Goal: Task Accomplishment & Management: Manage account settings

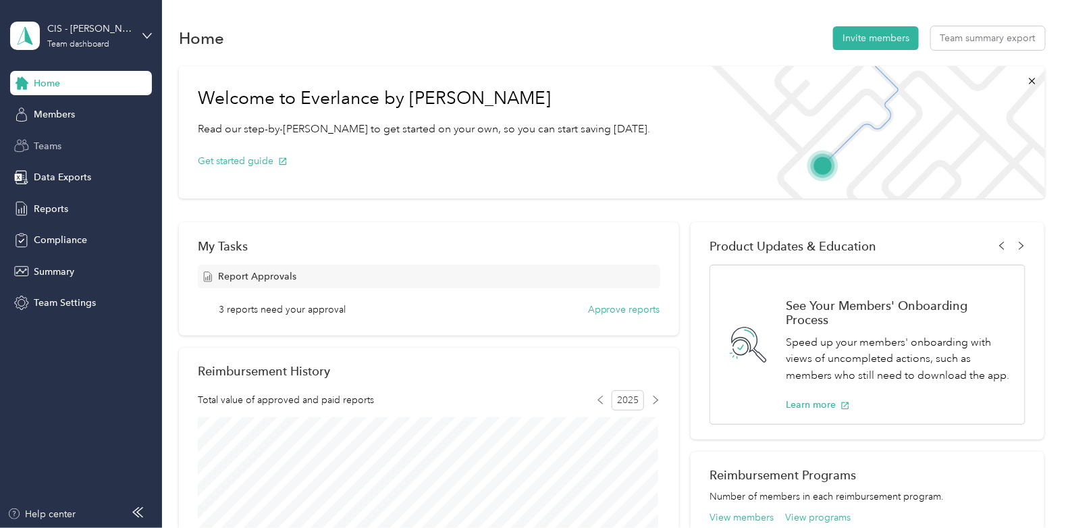
click at [43, 146] on span "Teams" at bounding box center [48, 146] width 28 height 14
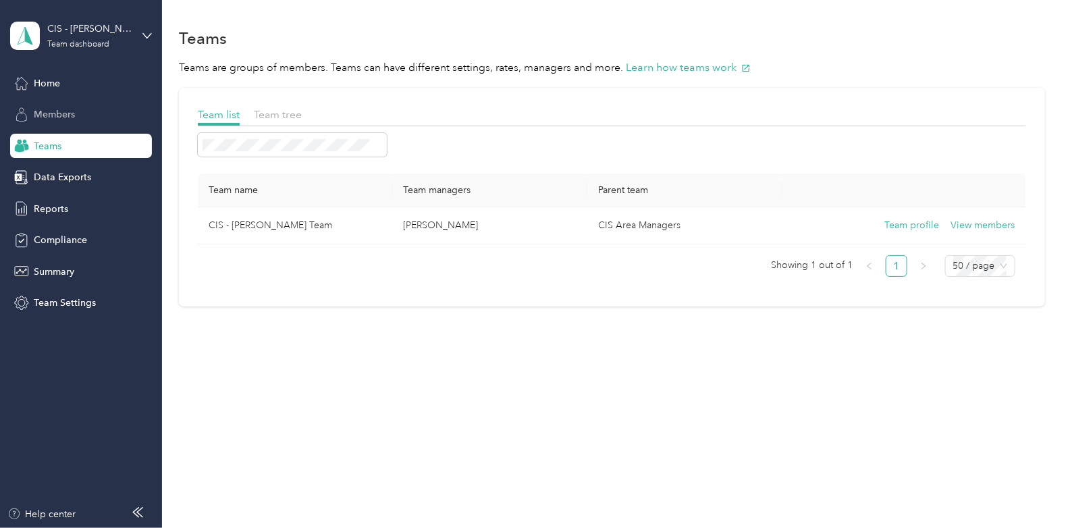
click at [64, 112] on span "Members" at bounding box center [54, 114] width 41 height 14
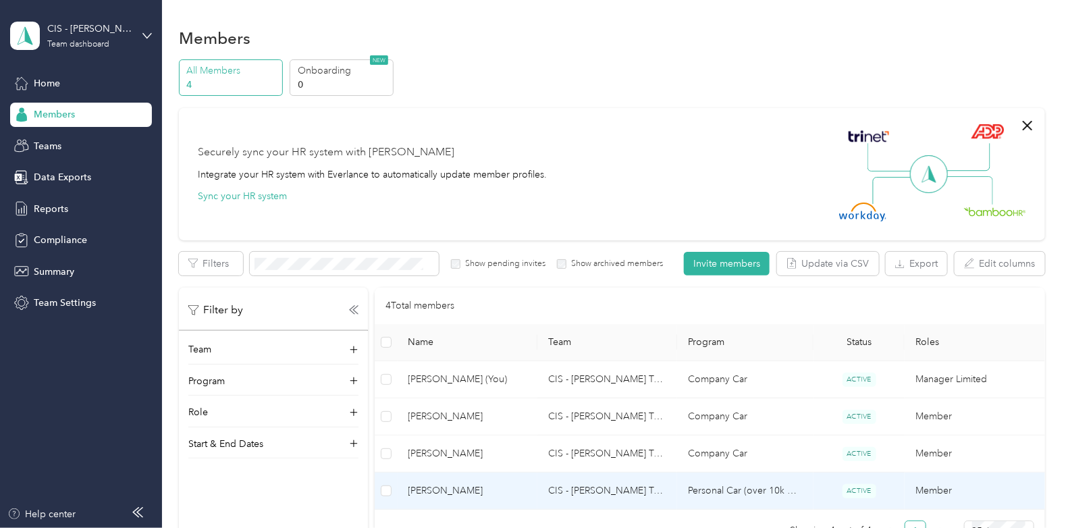
click at [598, 488] on td "CIS - [PERSON_NAME] Team" at bounding box center [607, 490] width 140 height 37
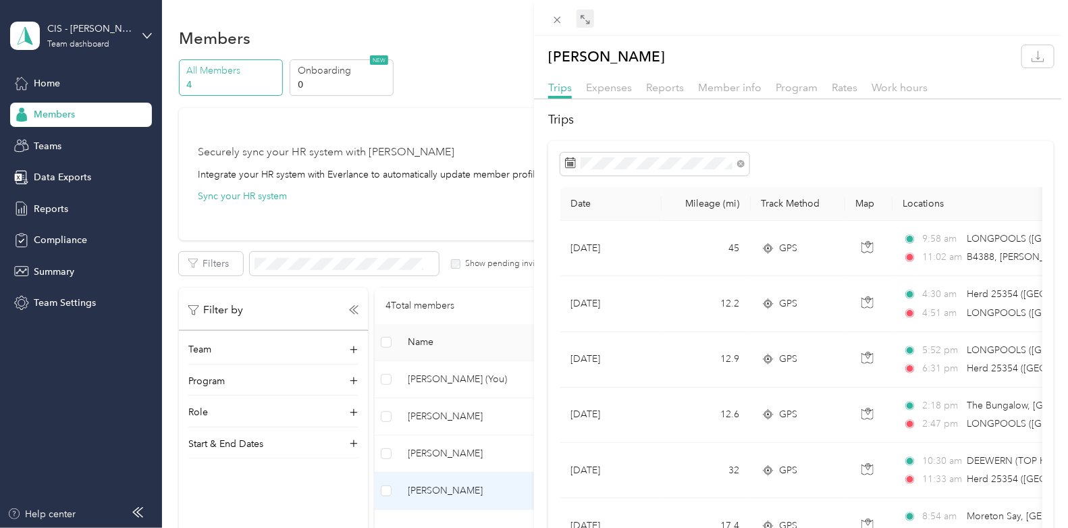
click at [587, 24] on icon at bounding box center [585, 19] width 11 height 11
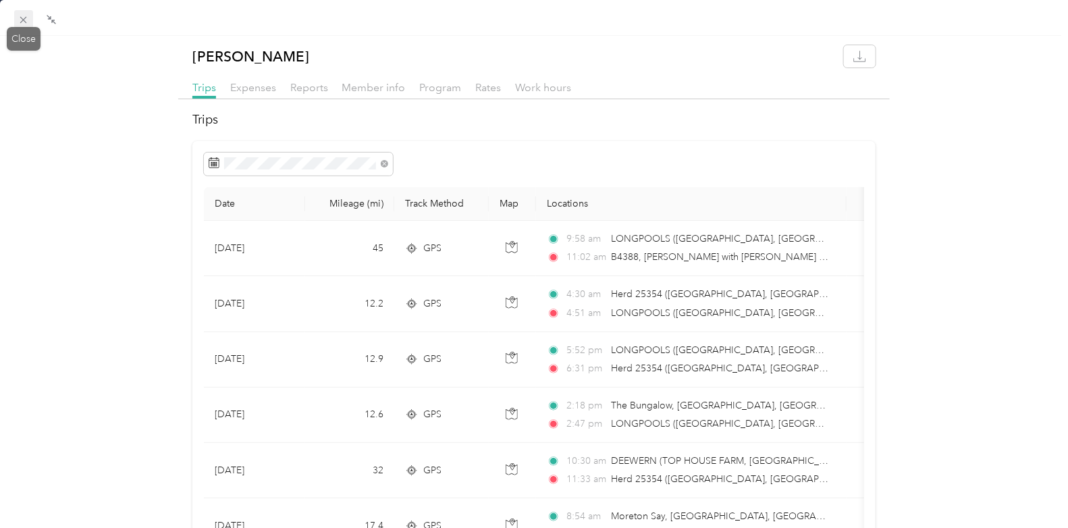
click at [21, 18] on icon at bounding box center [23, 20] width 7 height 7
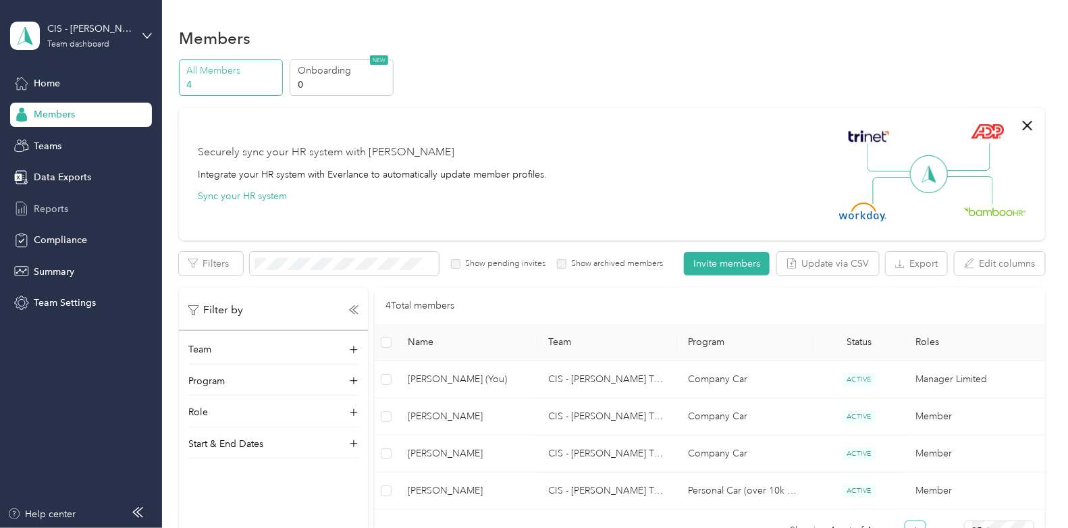
click at [56, 210] on span "Reports" at bounding box center [51, 209] width 34 height 14
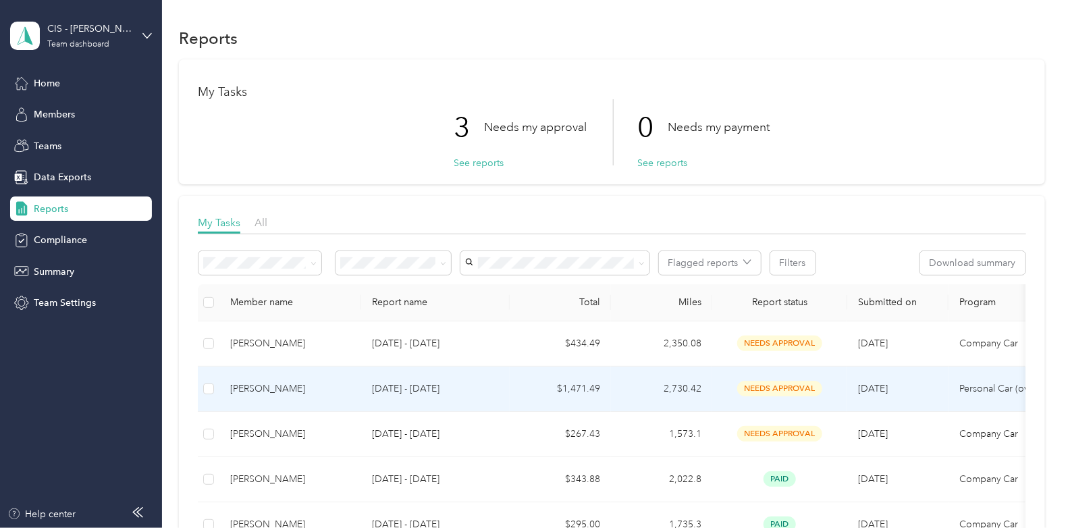
click at [274, 389] on div "[PERSON_NAME]" at bounding box center [290, 388] width 120 height 15
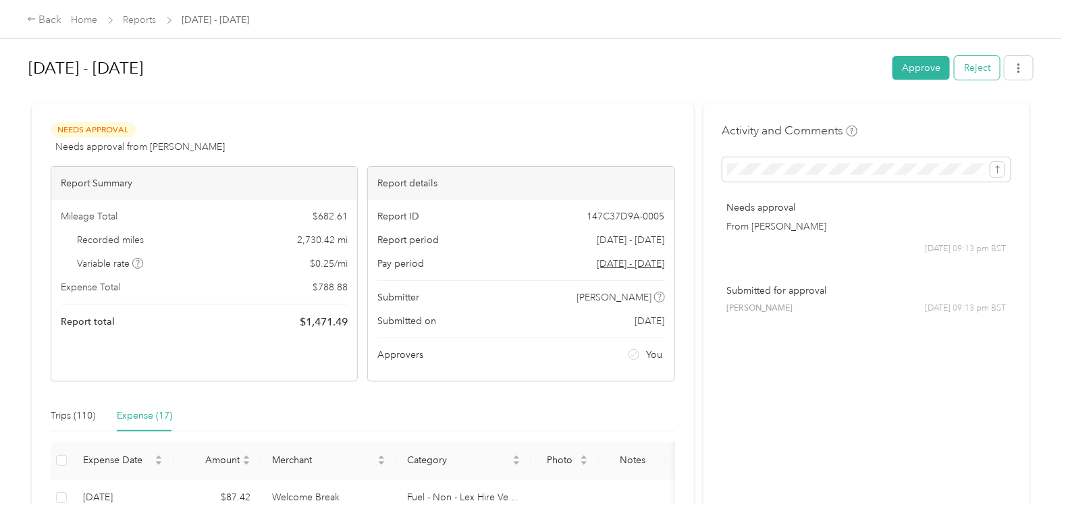
click at [975, 66] on button "Reject" at bounding box center [976, 68] width 45 height 24
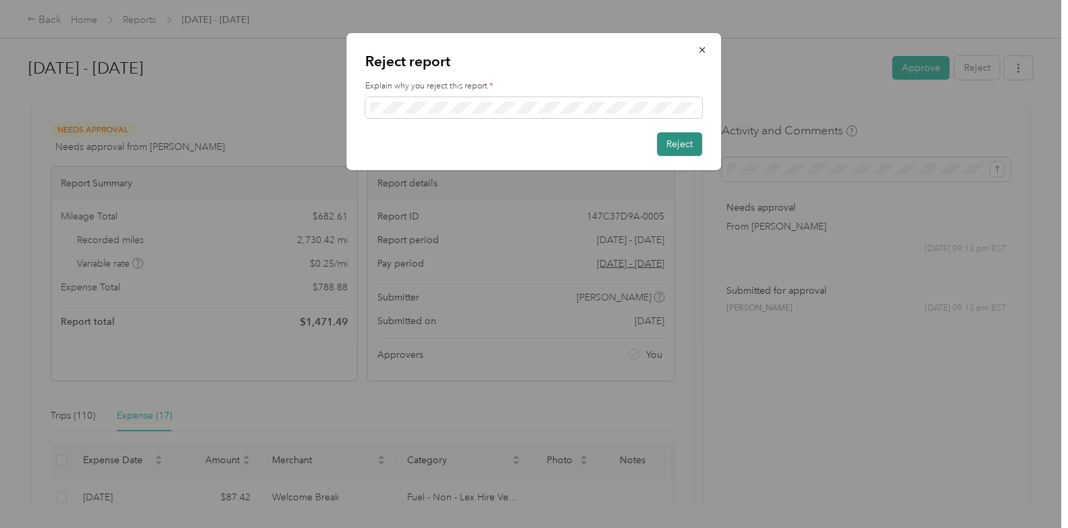
click at [690, 143] on button "Reject" at bounding box center [679, 144] width 45 height 24
